Goal: Find specific page/section: Find specific page/section

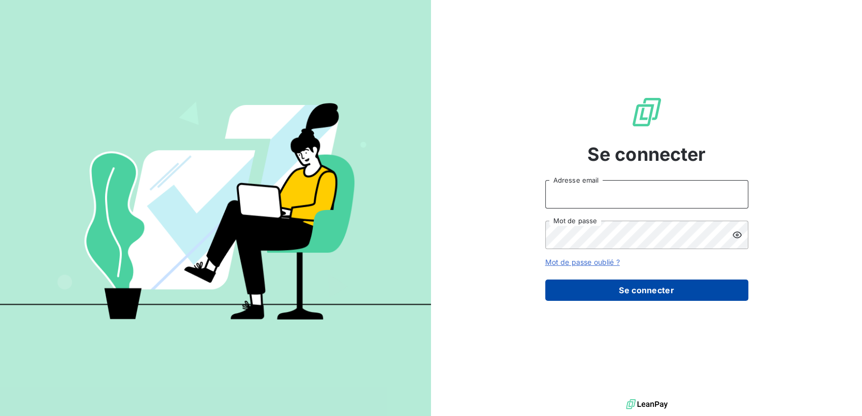
type input "[EMAIL_ADDRESS][DOMAIN_NAME]"
click at [642, 295] on button "Se connecter" at bounding box center [646, 290] width 203 height 21
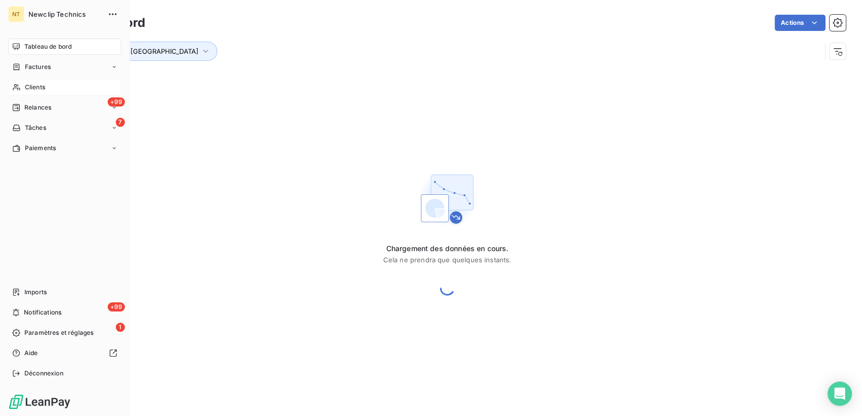
click at [32, 91] on span "Clients" at bounding box center [35, 87] width 20 height 9
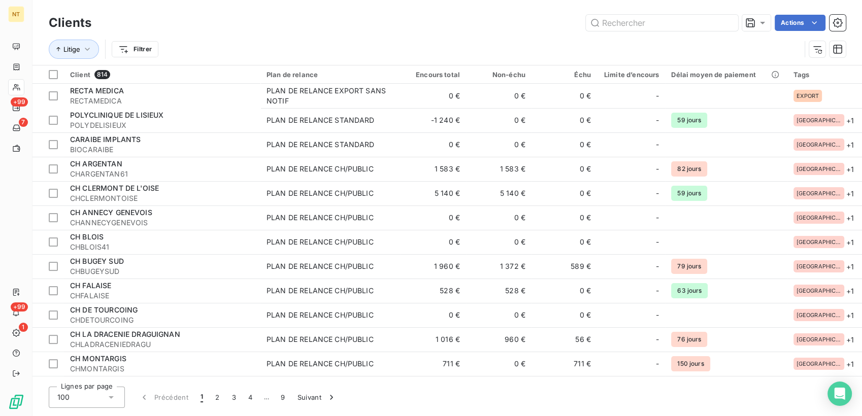
type input "F"
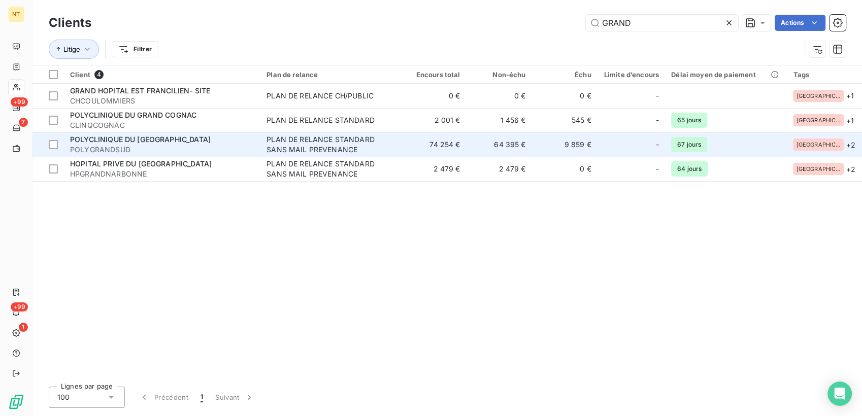
type input "GRAND"
click at [173, 142] on span "POLYCLINIQUE DU [GEOGRAPHIC_DATA]" at bounding box center [140, 139] width 141 height 9
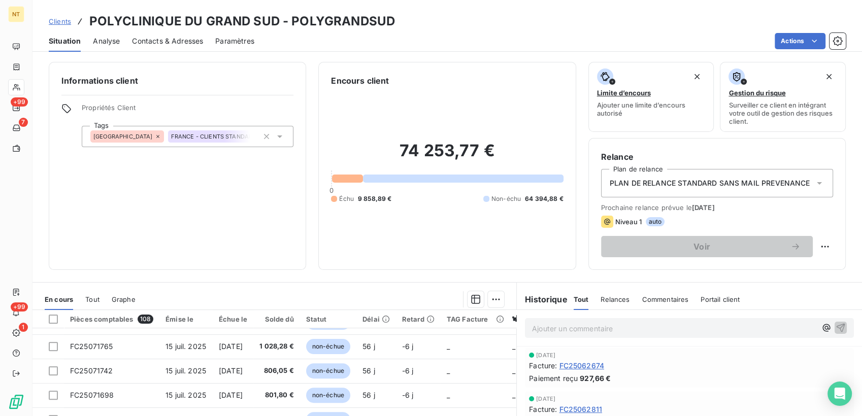
click at [188, 44] on span "Contacts & Adresses" at bounding box center [167, 41] width 71 height 10
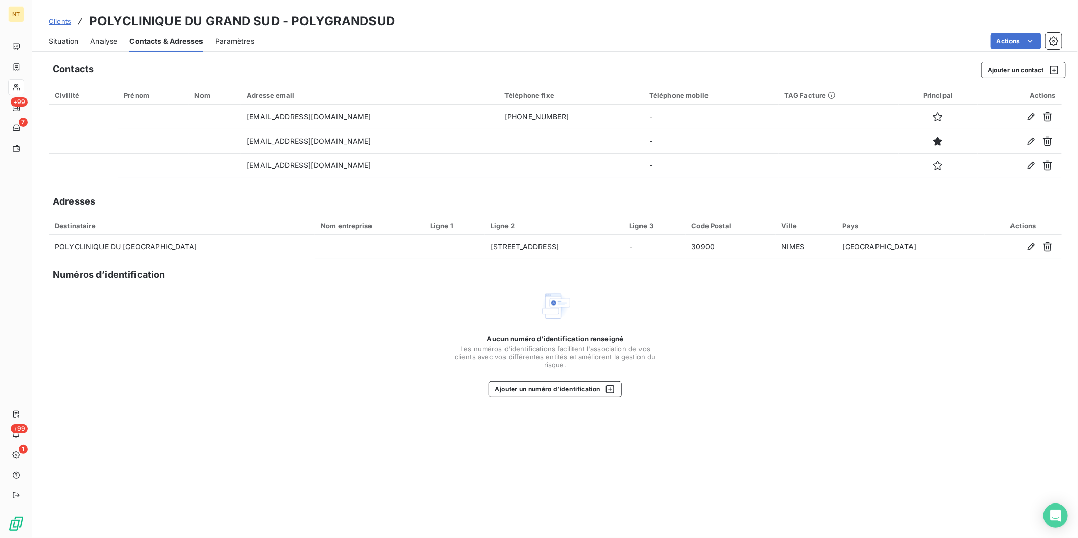
click at [62, 37] on span "Situation" at bounding box center [63, 41] width 29 height 10
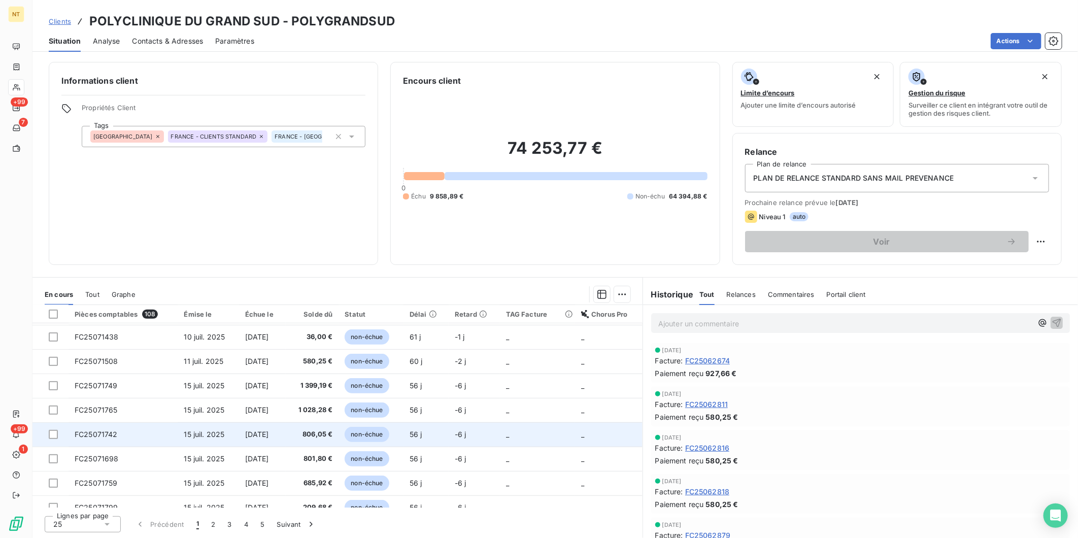
scroll to position [425, 0]
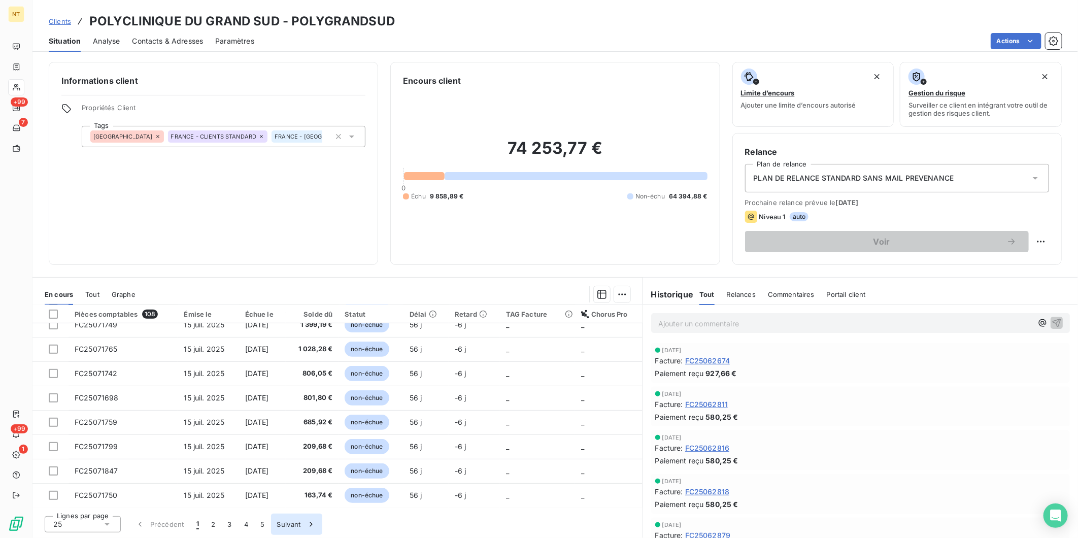
click at [299, 416] on button "Suivant" at bounding box center [296, 524] width 51 height 21
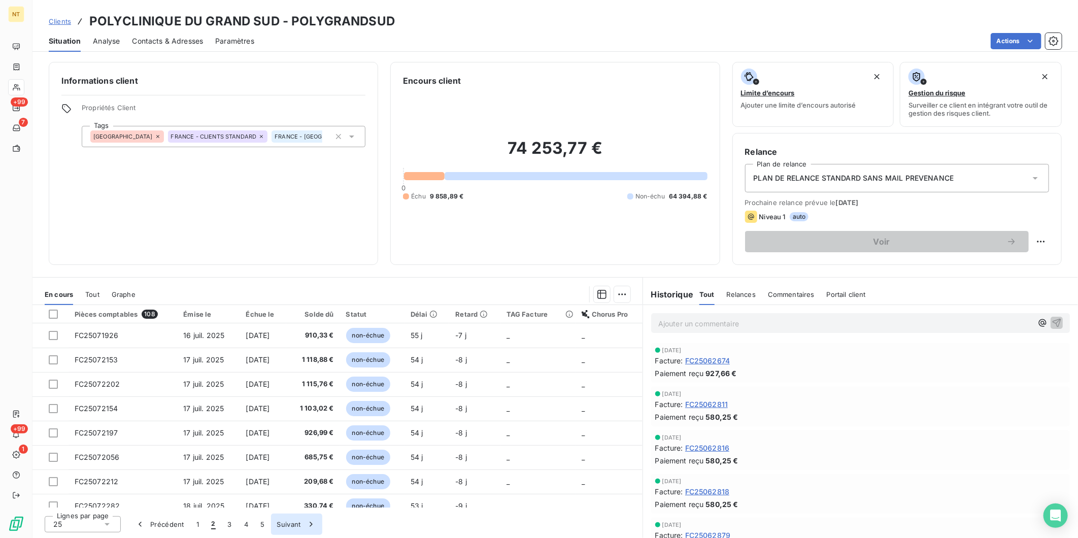
click at [299, 416] on button "Suivant" at bounding box center [296, 524] width 51 height 21
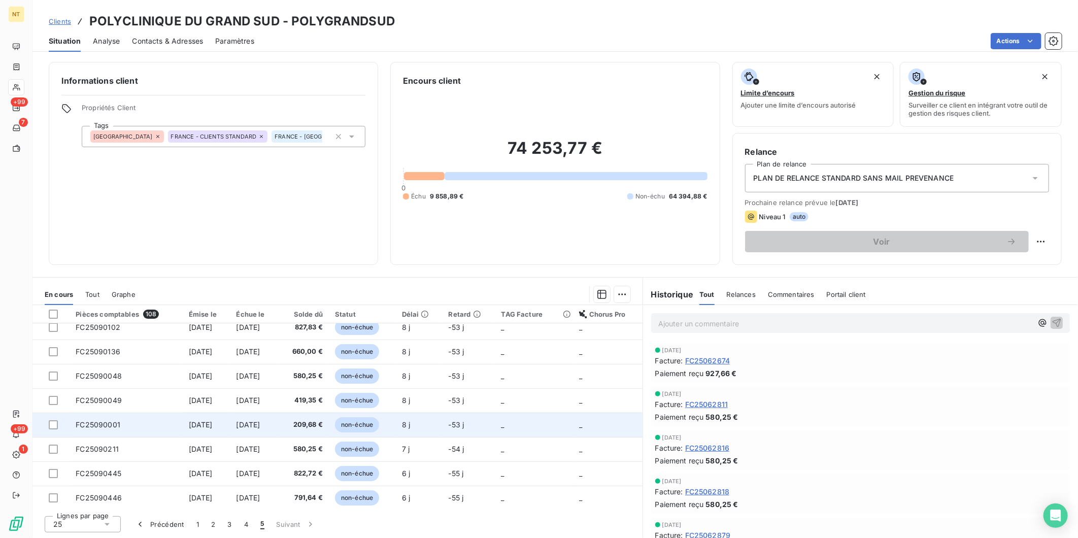
scroll to position [11, 0]
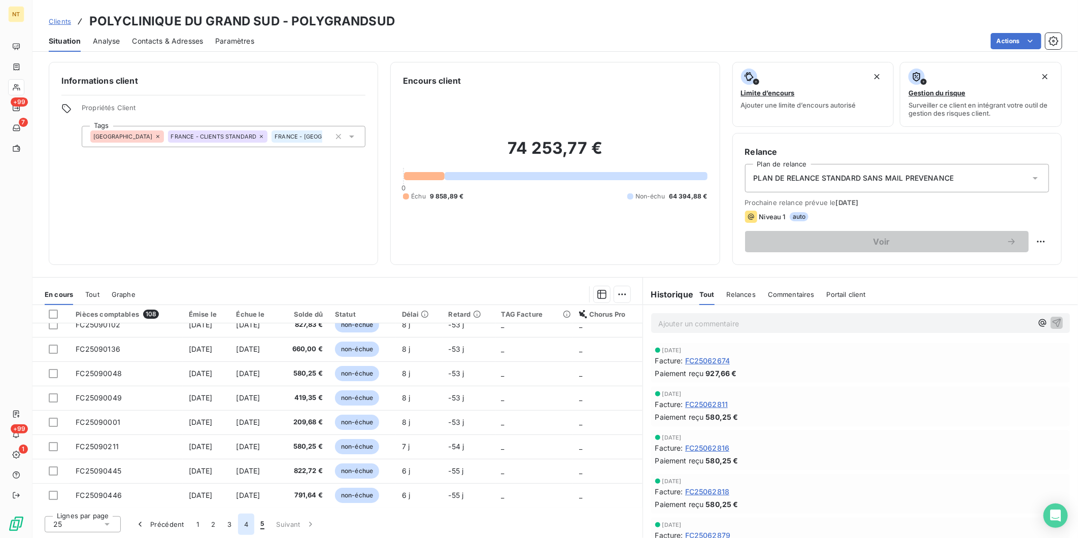
click at [246, 416] on button "4" at bounding box center [246, 524] width 16 height 21
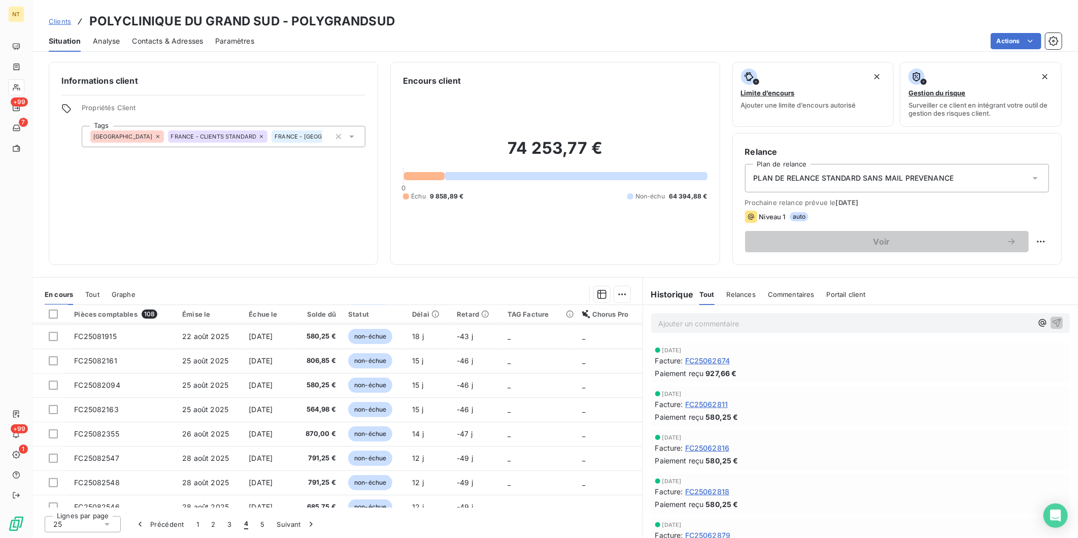
scroll to position [425, 0]
